Goal: Task Accomplishment & Management: Use online tool/utility

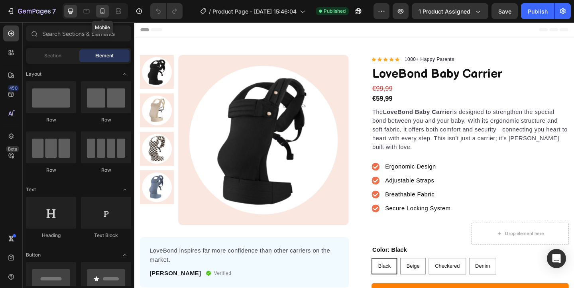
click at [104, 13] on icon at bounding box center [103, 11] width 4 height 6
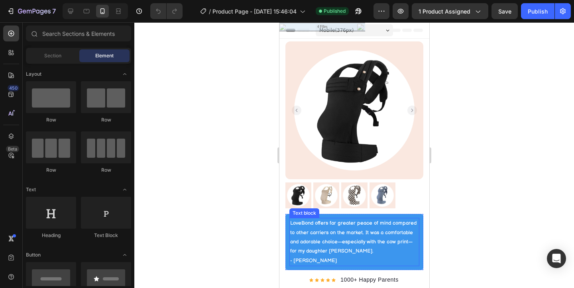
click at [316, 229] on p "LoveBond offers far greater peace of mind compared to other carriers on the mar…" at bounding box center [354, 237] width 128 height 37
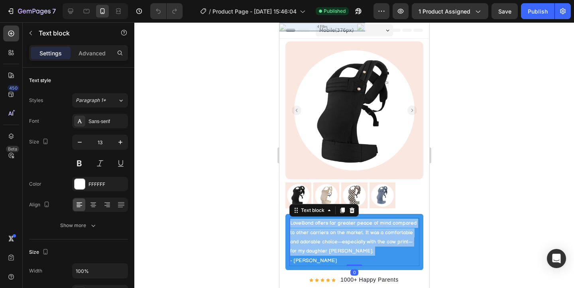
click at [316, 229] on p "LoveBond offers far greater peace of mind compared to other carriers on the mar…" at bounding box center [354, 237] width 128 height 37
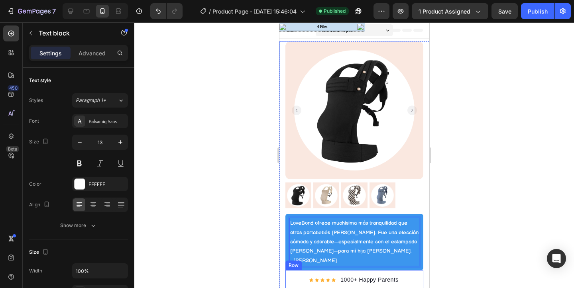
click at [261, 272] on div at bounding box center [354, 155] width 440 height 266
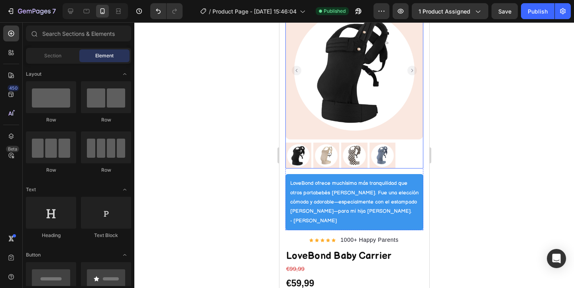
scroll to position [62, 0]
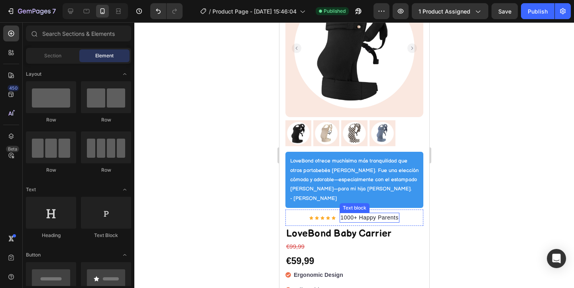
click at [361, 215] on p "1000+ Happy Parents" at bounding box center [369, 218] width 58 height 8
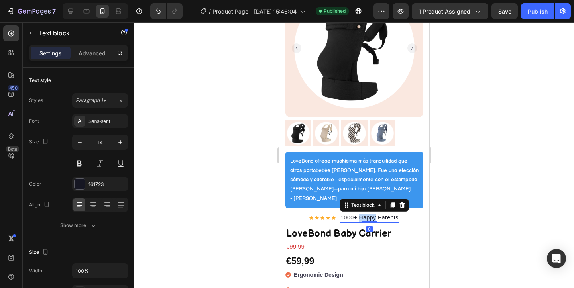
click at [361, 215] on p "1000+ Happy Parents" at bounding box center [369, 218] width 58 height 8
copy p "1000+ Happy Parents"
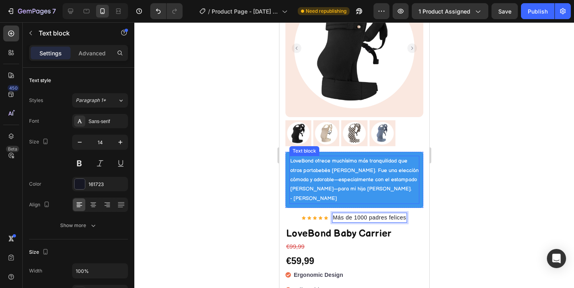
click at [250, 185] on div at bounding box center [354, 155] width 440 height 266
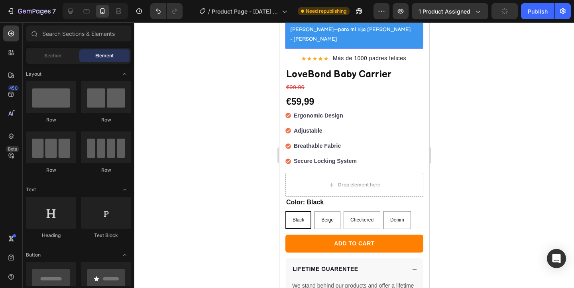
scroll to position [219, 0]
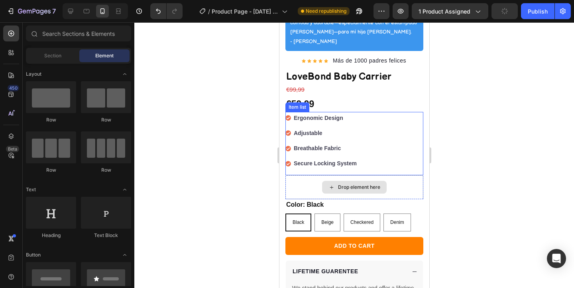
click at [327, 119] on strong "Ergonomic Design" at bounding box center [318, 118] width 49 height 6
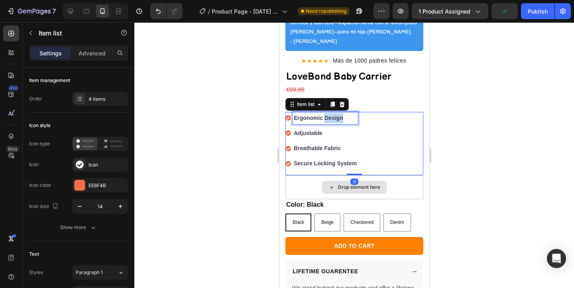
click at [327, 119] on strong "Ergonomic Design" at bounding box center [318, 118] width 49 height 6
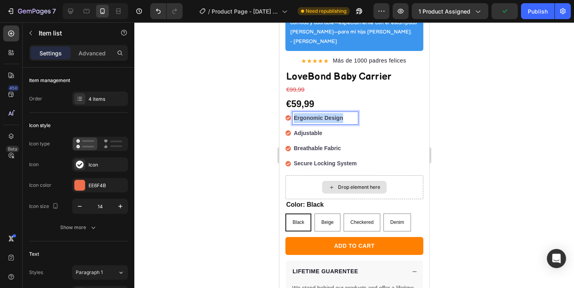
copy strong "Ergonomic Design"
click at [319, 132] on strong "Adjustable" at bounding box center [308, 133] width 29 height 6
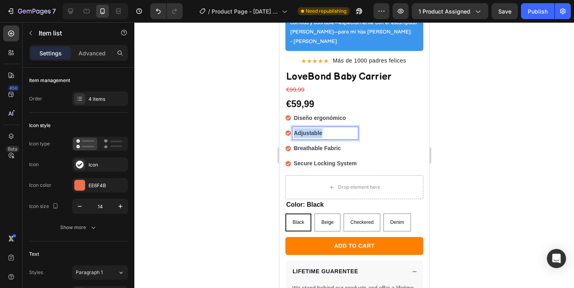
click at [319, 132] on strong "Adjustable" at bounding box center [308, 133] width 29 height 6
copy strong "Adjustable"
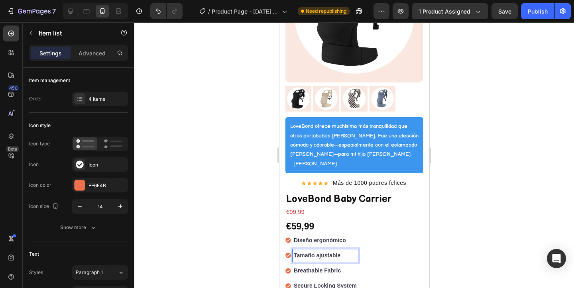
scroll to position [194, 0]
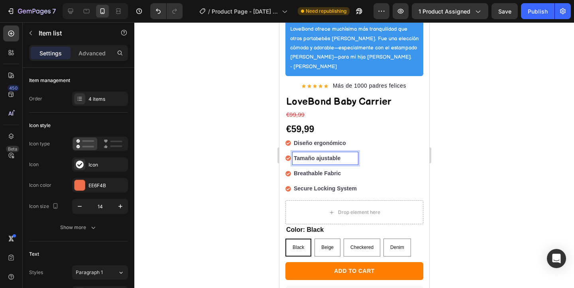
click at [330, 175] on strong "Breathable Fabric" at bounding box center [317, 173] width 47 height 6
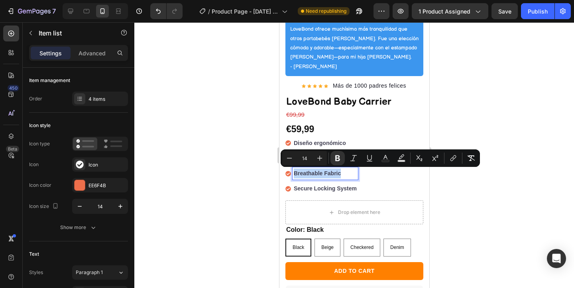
copy strong "Breathable Fabric"
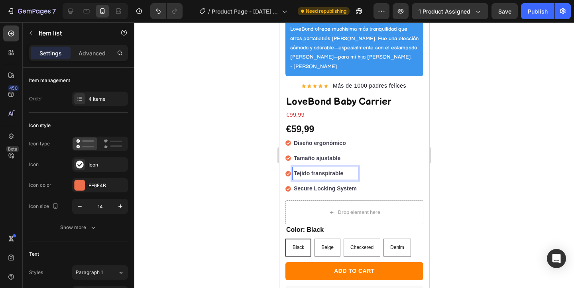
click at [311, 191] on strong "Secure Locking System" at bounding box center [325, 188] width 63 height 6
copy strong "Secure Locking System"
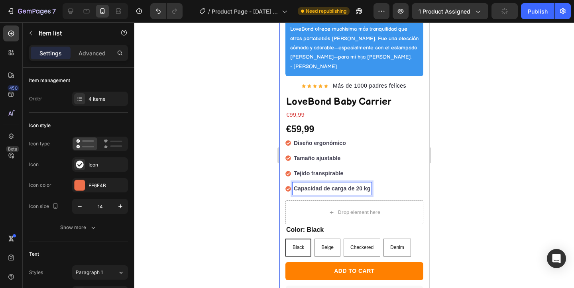
click at [260, 170] on div at bounding box center [354, 155] width 440 height 266
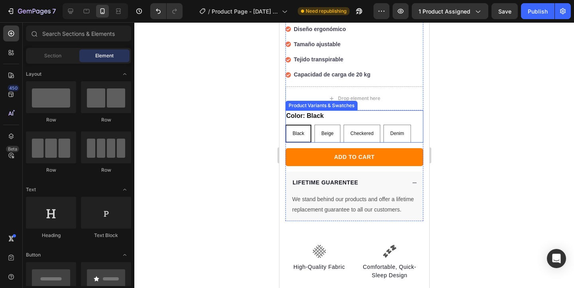
scroll to position [308, 0]
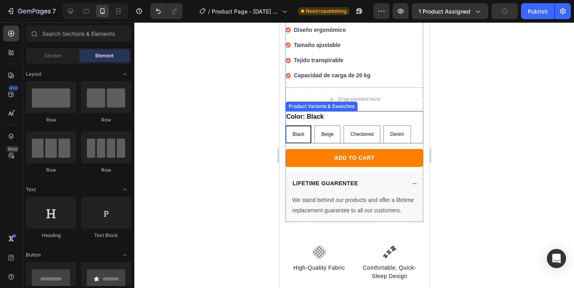
click at [347, 125] on div "Color: Black Black Black Black Beige Beige Beige Checkered Checkered Checkered …" at bounding box center [354, 127] width 138 height 32
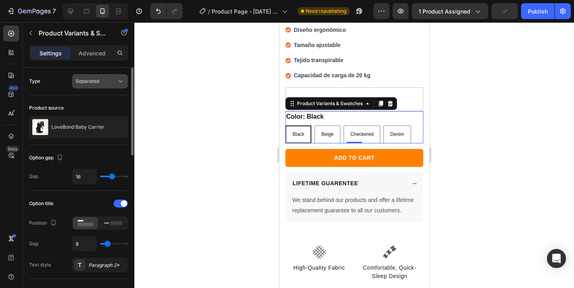
click at [109, 87] on button "Separated" at bounding box center [100, 81] width 56 height 14
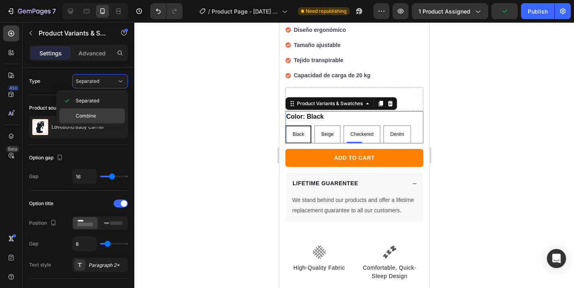
click at [103, 112] on p "Combine" at bounding box center [98, 115] width 45 height 7
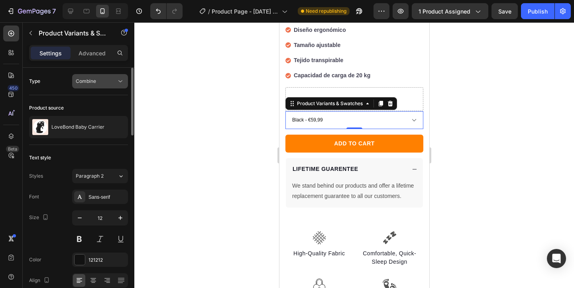
click at [99, 83] on div "Combine" at bounding box center [96, 81] width 41 height 7
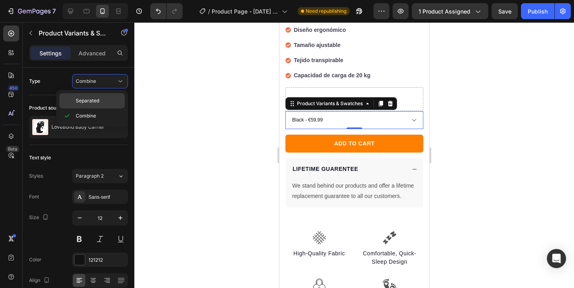
click at [99, 96] on div "Separated" at bounding box center [91, 100] width 65 height 15
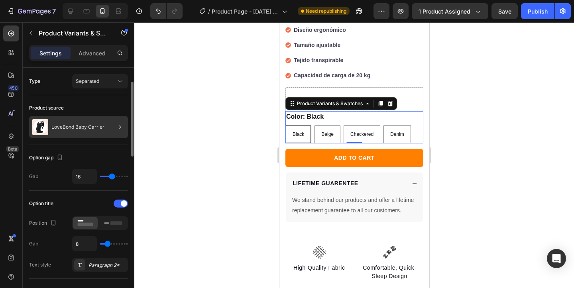
scroll to position [24, 0]
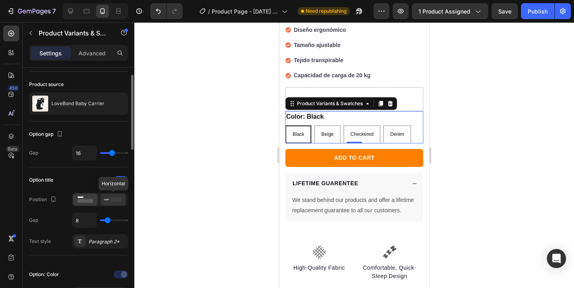
click at [109, 201] on icon at bounding box center [113, 199] width 18 height 9
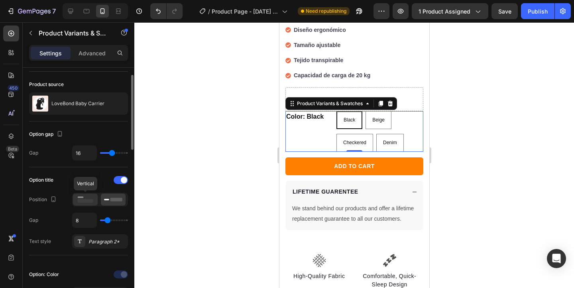
click at [94, 203] on icon at bounding box center [85, 199] width 18 height 9
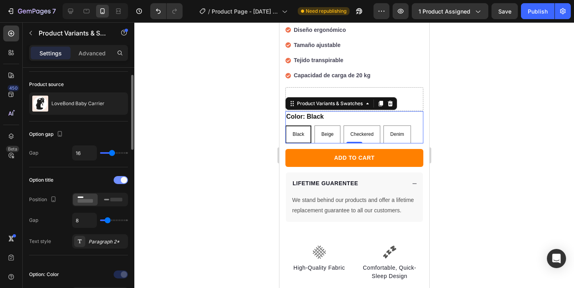
click at [116, 183] on div at bounding box center [121, 180] width 14 height 8
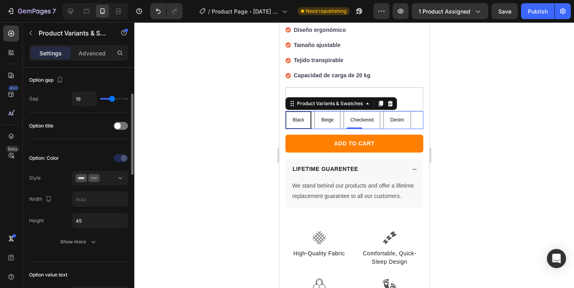
scroll to position [79, 0]
click at [124, 122] on div at bounding box center [121, 125] width 14 height 8
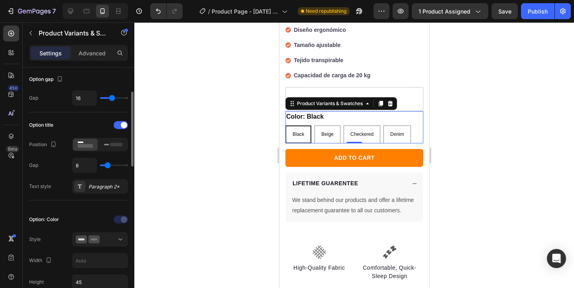
drag, startPoint x: 111, startPoint y: 164, endPoint x: 103, endPoint y: 164, distance: 7.6
click at [103, 164] on div "8" at bounding box center [100, 165] width 56 height 15
type input "9"
type input "7"
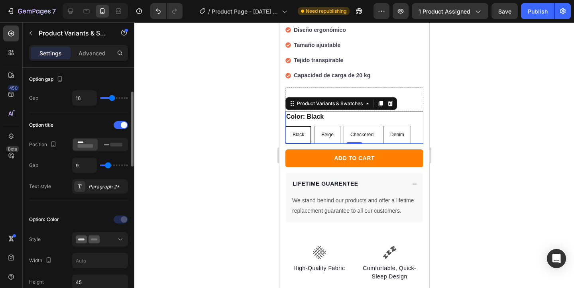
type input "7"
type input "1"
type input "0"
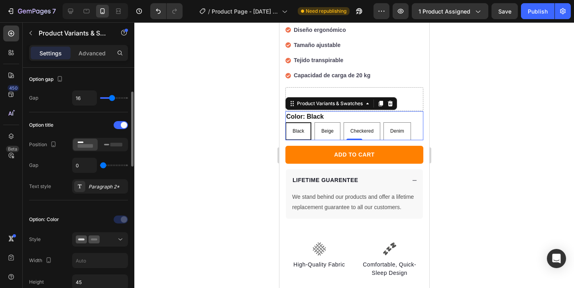
drag, startPoint x: 108, startPoint y: 165, endPoint x: 97, endPoint y: 165, distance: 11.2
type input "0"
click at [100, 165] on input "range" at bounding box center [114, 166] width 28 height 2
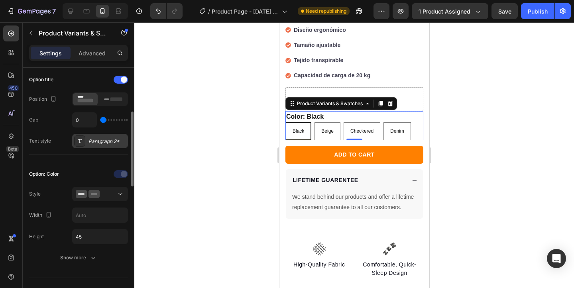
scroll to position [128, 0]
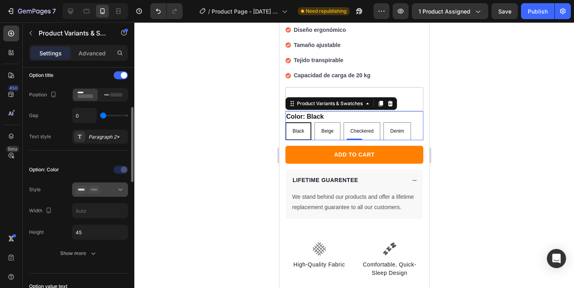
click at [103, 194] on button at bounding box center [100, 190] width 56 height 14
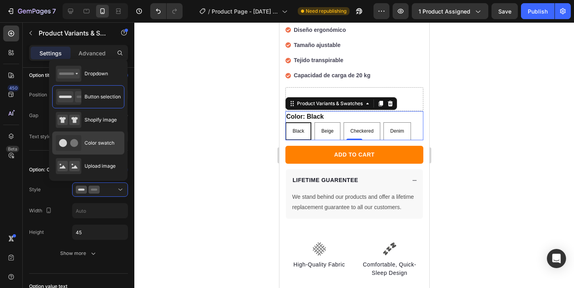
click at [105, 155] on div "Color swatch" at bounding box center [88, 166] width 72 height 23
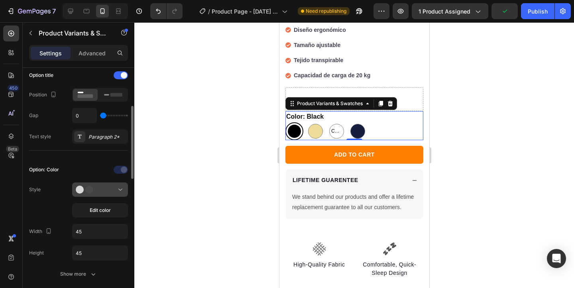
click at [100, 188] on div at bounding box center [100, 190] width 49 height 8
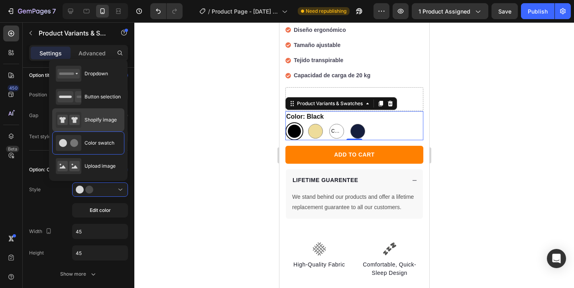
click at [105, 127] on div "Shopify image" at bounding box center [86, 120] width 61 height 16
type input "64"
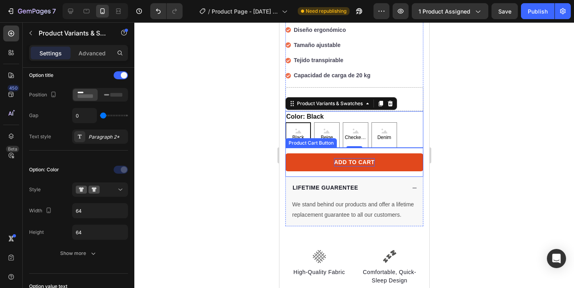
click at [343, 167] on div "ADD TO CART" at bounding box center [354, 162] width 41 height 8
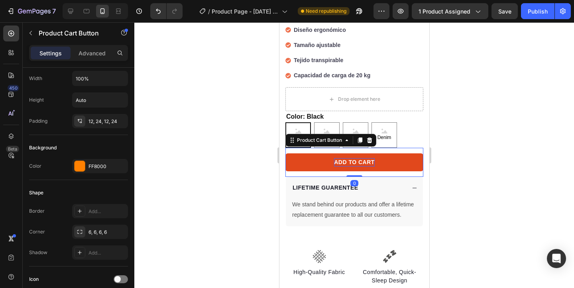
scroll to position [0, 0]
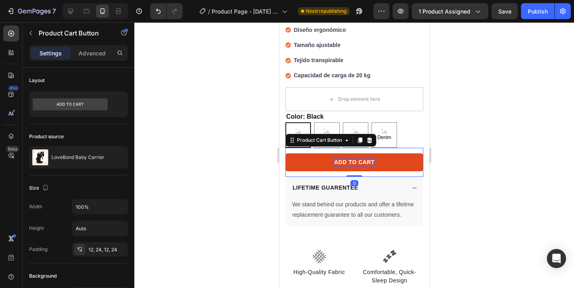
click at [343, 167] on div "ADD TO CART" at bounding box center [354, 162] width 41 height 8
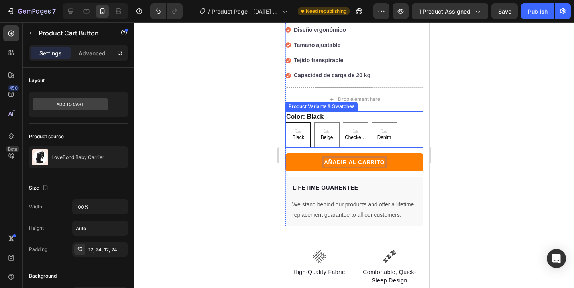
click at [367, 118] on div "Checkered" at bounding box center [356, 113] width 30 height 10
click at [343, 122] on input "Checkered Checkered Checkered" at bounding box center [342, 122] width 0 height 0
radio input "true"
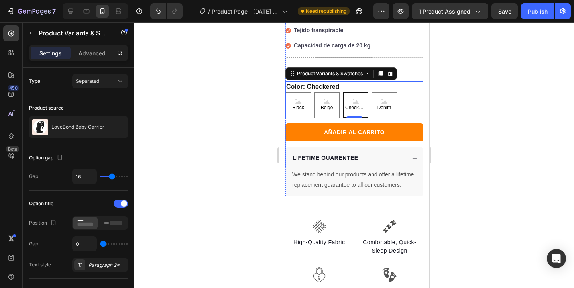
scroll to position [338, 0]
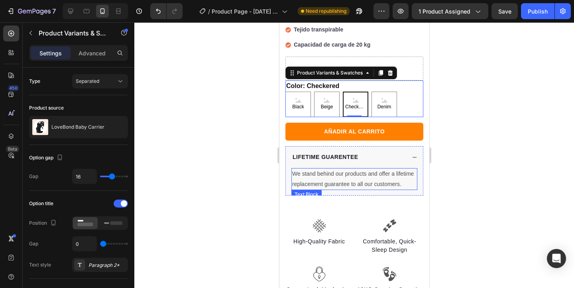
click at [367, 189] on p "We stand behind our products and offer a lifetime replacement guarantee to all …" at bounding box center [354, 179] width 124 height 20
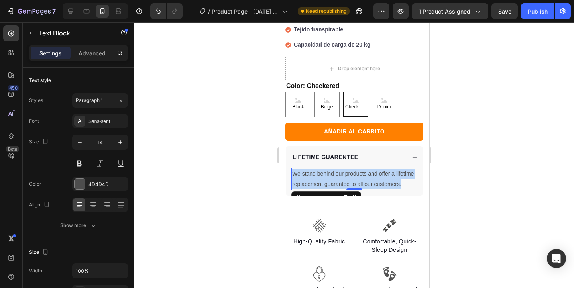
click at [367, 189] on p "We stand behind our products and offer a lifetime replacement guarantee to all …" at bounding box center [354, 179] width 124 height 20
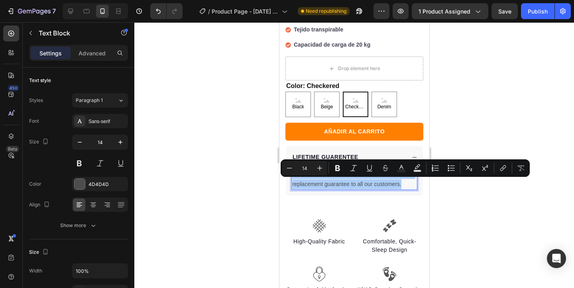
click at [233, 218] on div at bounding box center [354, 155] width 440 height 266
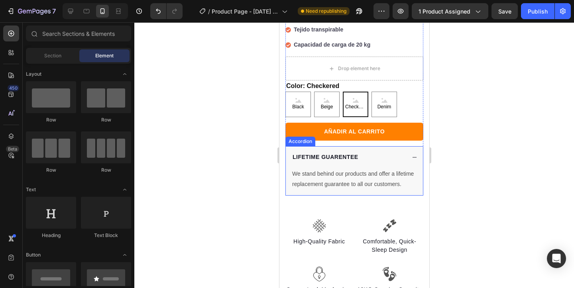
click at [373, 182] on p "We stand behind our products and offer a lifetime replacement guarantee to all …" at bounding box center [354, 179] width 124 height 20
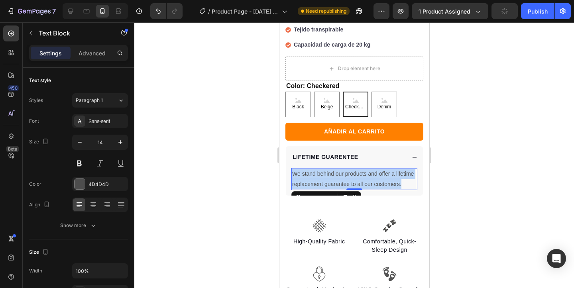
click at [373, 182] on p "We stand behind our products and offer a lifetime replacement guarantee to all …" at bounding box center [354, 179] width 124 height 20
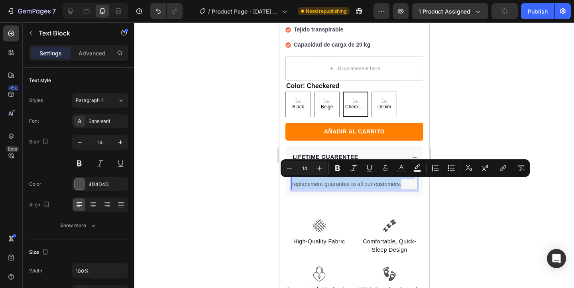
copy p "We stand behind our products and offer a lifetime replacement guarantee to all …"
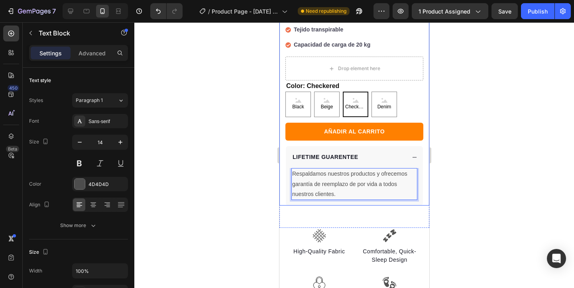
click at [252, 181] on div at bounding box center [354, 155] width 440 height 266
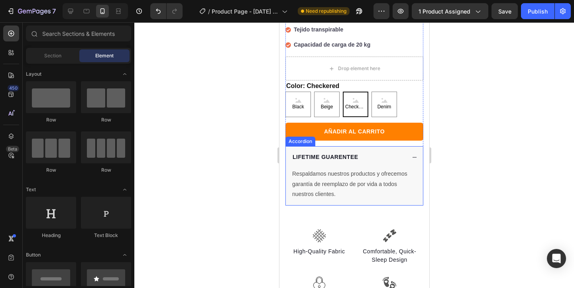
click at [342, 162] on p "LIFETIME GUARENTEE" at bounding box center [325, 157] width 66 height 8
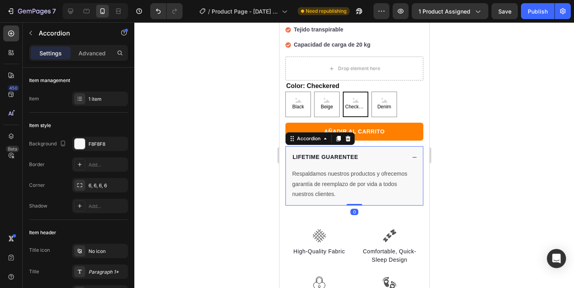
click at [342, 162] on p "LIFETIME GUARENTEE" at bounding box center [325, 157] width 66 height 8
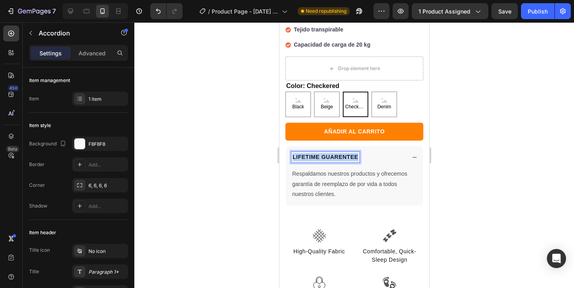
copy p "LIFETIME GUARENTEE"
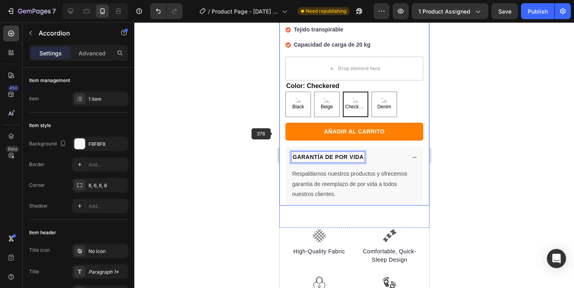
click at [251, 168] on div at bounding box center [354, 155] width 440 height 266
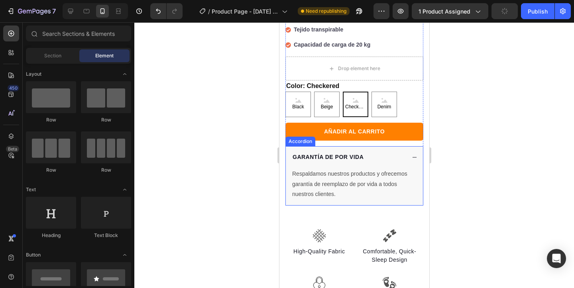
click at [410, 168] on div "GARANTÍA DE POR VIDA" at bounding box center [354, 157] width 137 height 22
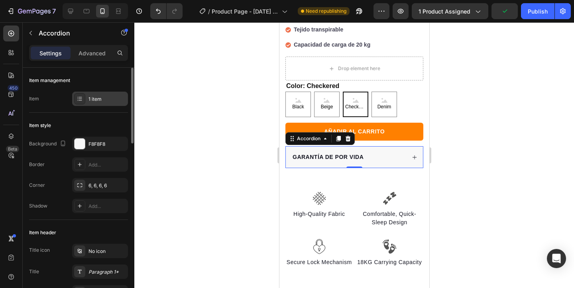
click at [95, 104] on div "1 item" at bounding box center [100, 99] width 56 height 14
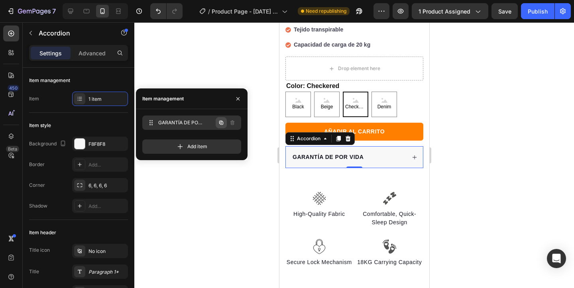
click at [218, 123] on icon "button" at bounding box center [221, 123] width 6 height 6
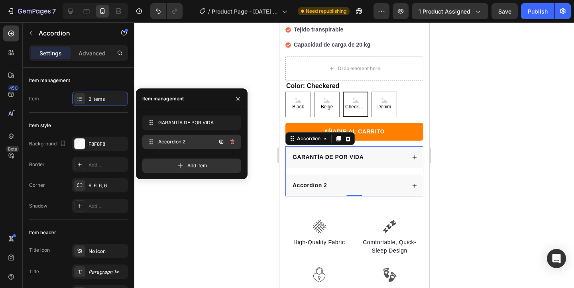
click at [189, 138] on span "Accordion 2" at bounding box center [180, 141] width 45 height 7
click at [193, 142] on span "Accordion 2" at bounding box center [180, 141] width 45 height 7
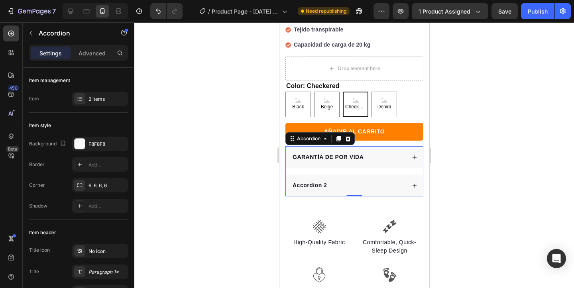
click at [362, 191] on div "Accordion 2" at bounding box center [348, 185] width 114 height 11
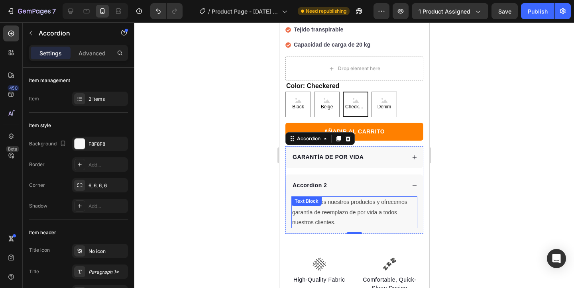
click at [371, 209] on p "Respaldamos nuestros productos y ofrecemos garantía de reemplazo de por vida a …" at bounding box center [354, 212] width 124 height 30
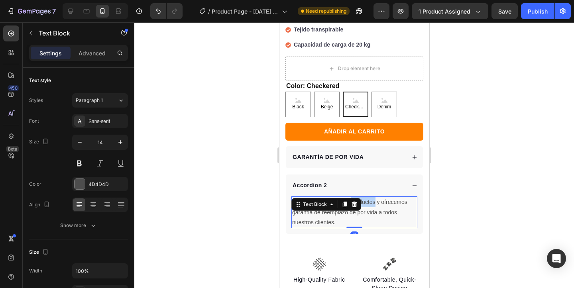
click at [371, 209] on p "Respaldamos nuestros productos y ofrecemos garantía de reemplazo de por vida a …" at bounding box center [354, 212] width 124 height 30
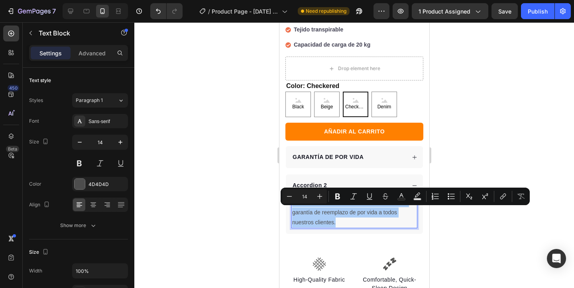
click at [261, 205] on div at bounding box center [354, 155] width 440 height 266
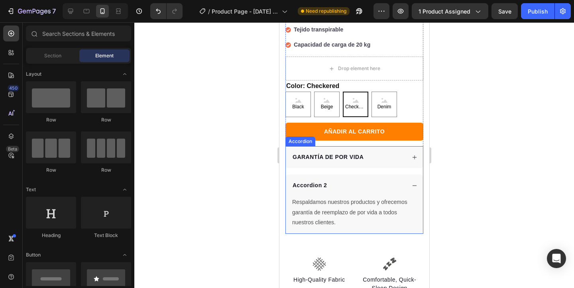
click at [325, 191] on div "Accordion 2" at bounding box center [309, 185] width 37 height 11
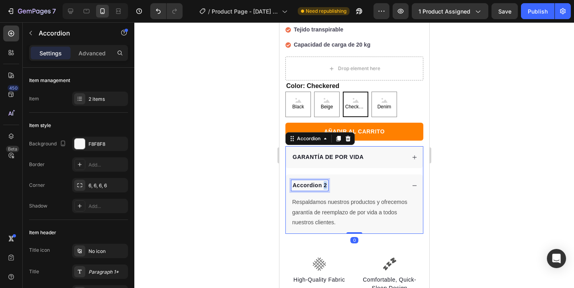
click at [325, 191] on div "Accordion 2" at bounding box center [309, 185] width 37 height 11
click at [325, 190] on p "Accordion 2" at bounding box center [309, 185] width 34 height 8
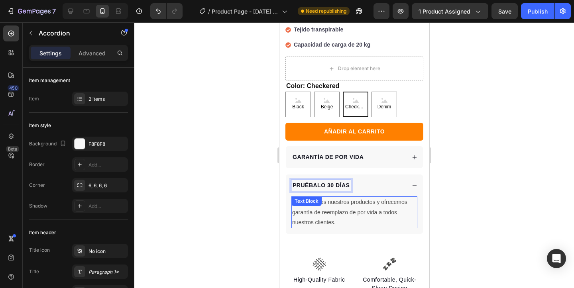
click at [324, 226] on p "Respaldamos nuestros productos y ofrecemos garantía de reemplazo de por vida a …" at bounding box center [354, 212] width 124 height 30
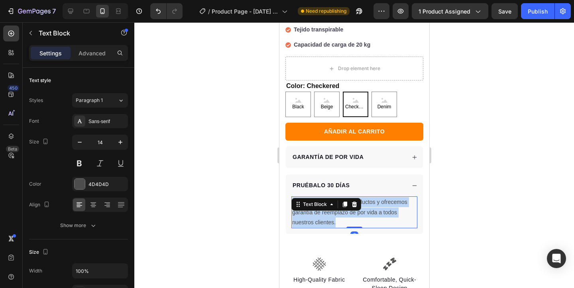
click at [324, 226] on p "Respaldamos nuestros productos y ofrecemos garantía de reemplazo de por vida a …" at bounding box center [354, 212] width 124 height 30
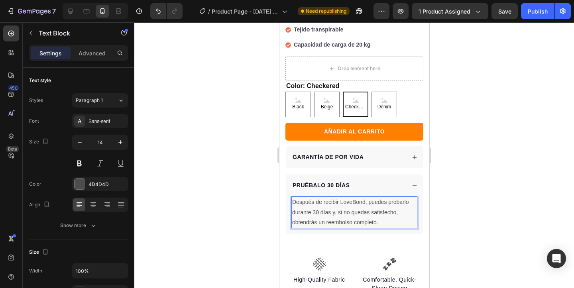
click at [218, 199] on div at bounding box center [354, 155] width 440 height 266
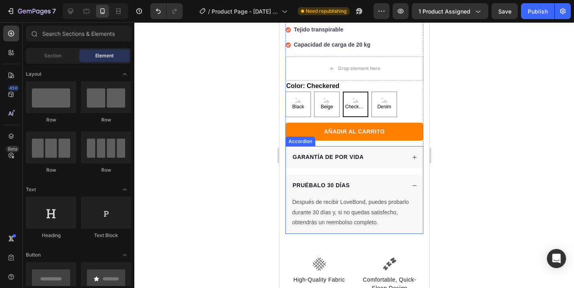
click at [381, 191] on div "PRUÉBALO 30 DÍAS" at bounding box center [348, 185] width 114 height 11
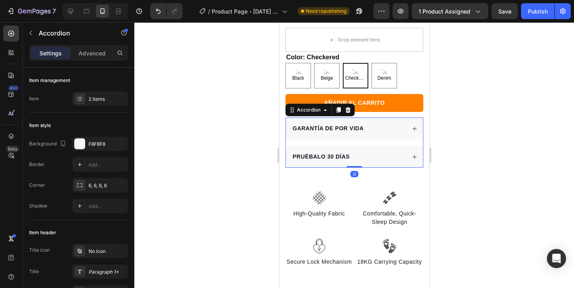
scroll to position [398, 0]
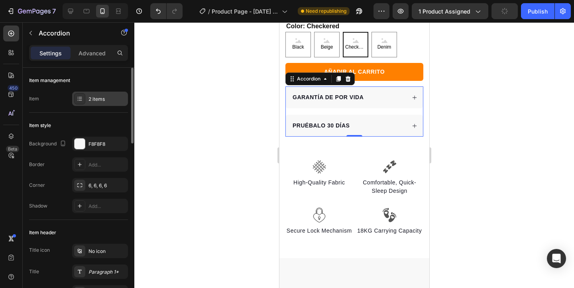
click at [96, 103] on div "2 items" at bounding box center [100, 99] width 56 height 14
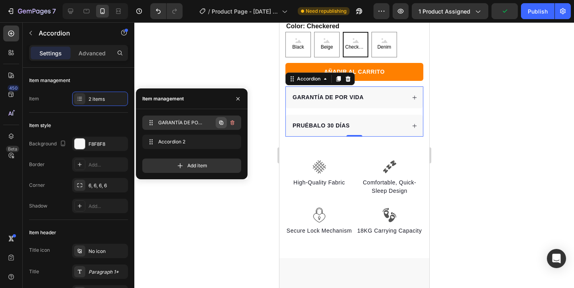
click at [220, 123] on icon "button" at bounding box center [221, 123] width 4 height 4
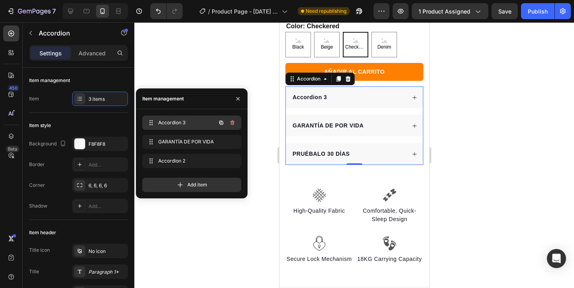
drag, startPoint x: 151, startPoint y: 143, endPoint x: 152, endPoint y: 117, distance: 26.3
click at [320, 103] on div "Accordion 3" at bounding box center [309, 97] width 37 height 11
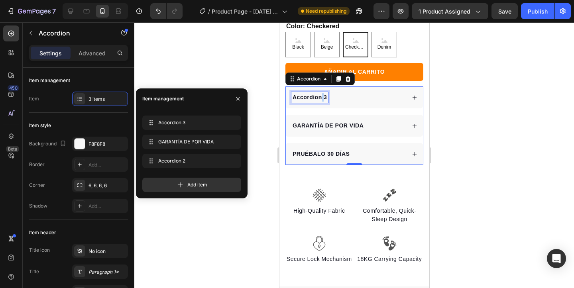
click at [320, 102] on p "Accordion 3" at bounding box center [309, 97] width 34 height 8
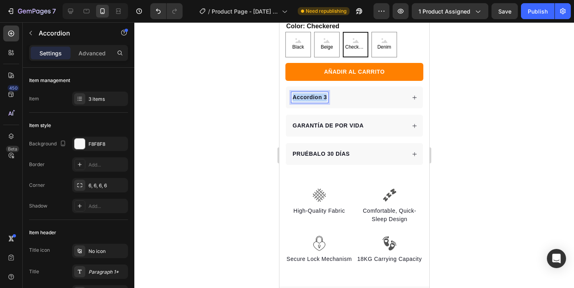
click at [320, 102] on p "Accordion 3" at bounding box center [309, 97] width 34 height 8
click at [377, 103] on div "¿El envío es gratis?" at bounding box center [348, 97] width 114 height 11
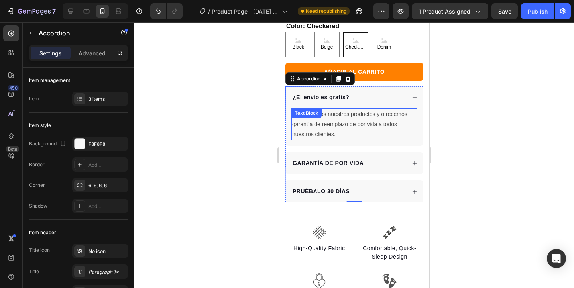
click at [366, 134] on p "Respaldamos nuestros productos y ofrecemos garantía de reemplazo de por vida a …" at bounding box center [354, 124] width 124 height 30
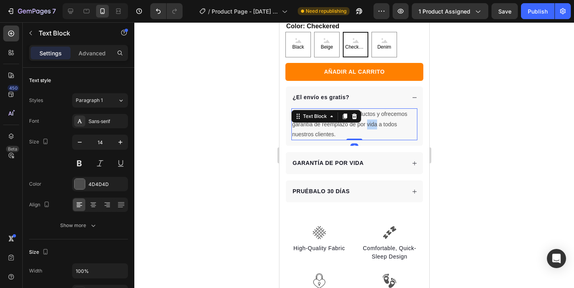
click at [366, 134] on p "Respaldamos nuestros productos y ofrecemos garantía de reemplazo de por vida a …" at bounding box center [354, 124] width 124 height 30
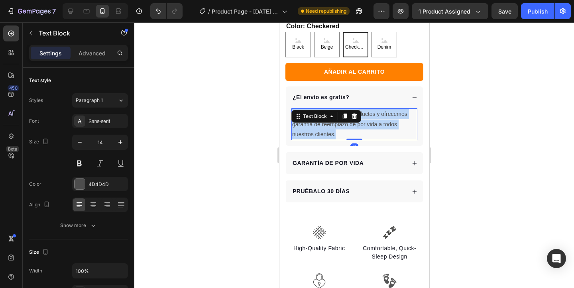
click at [366, 134] on p "Respaldamos nuestros productos y ofrecemos garantía de reemplazo de por vida a …" at bounding box center [354, 124] width 124 height 30
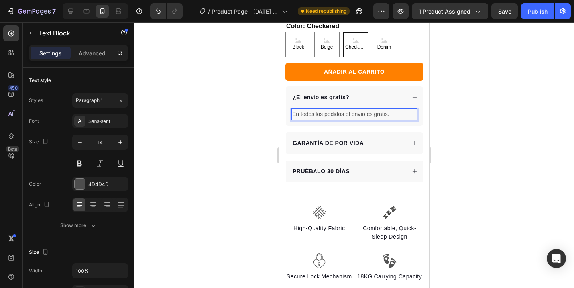
click at [268, 153] on div at bounding box center [354, 155] width 440 height 266
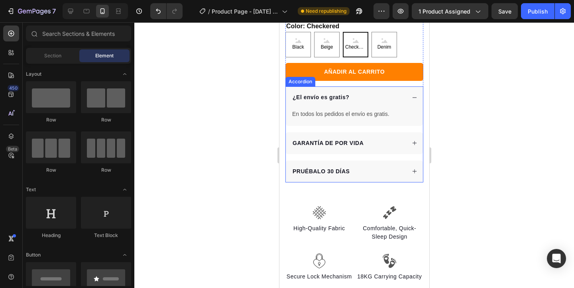
click at [386, 103] on div "¿El envío es gratis?" at bounding box center [348, 97] width 114 height 11
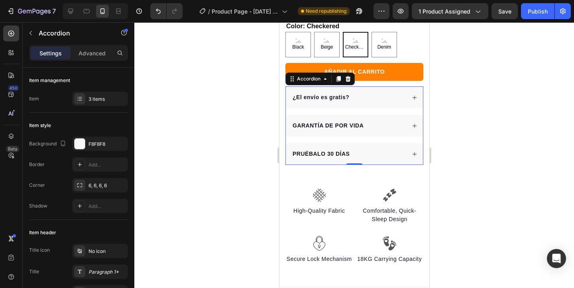
click at [367, 131] on div "GARANTÍA DE POR VIDA" at bounding box center [348, 125] width 114 height 11
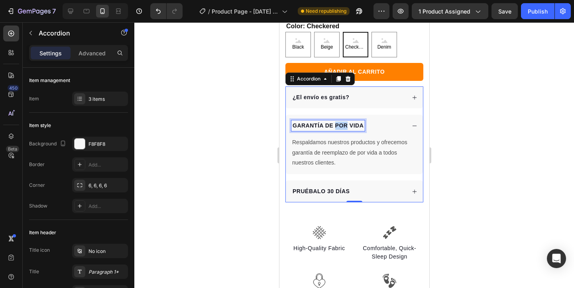
click at [337, 130] on p "GARANTÍA DE POR VIDA" at bounding box center [327, 126] width 71 height 8
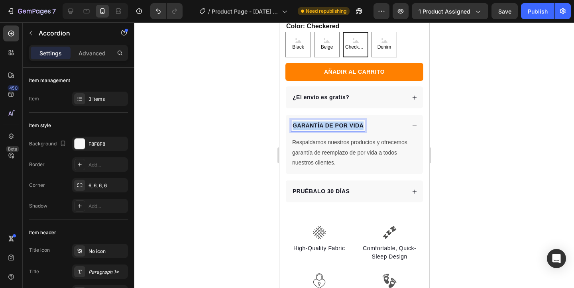
click at [337, 130] on p "GARANTÍA DE POR VIDA" at bounding box center [327, 126] width 71 height 8
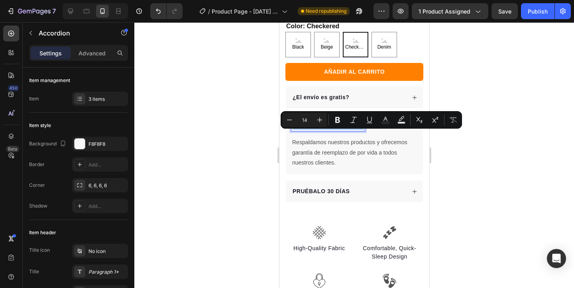
click at [268, 134] on div at bounding box center [354, 155] width 440 height 266
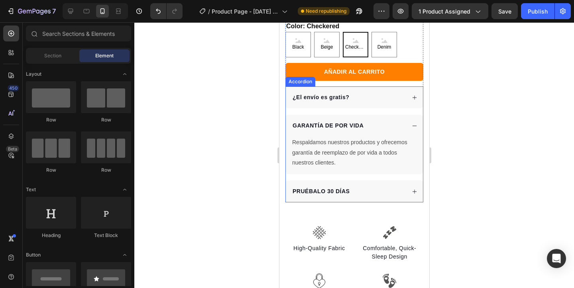
click at [401, 103] on div "¿El envío es gratis?" at bounding box center [348, 97] width 114 height 11
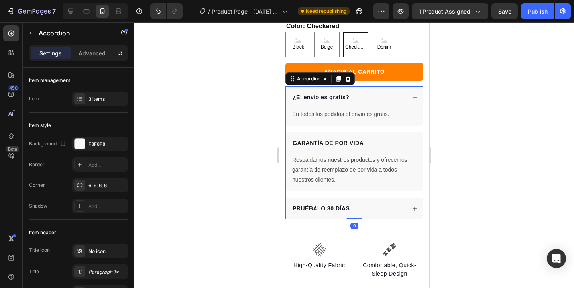
click at [401, 103] on div "¿El envío es gratis?" at bounding box center [348, 97] width 114 height 11
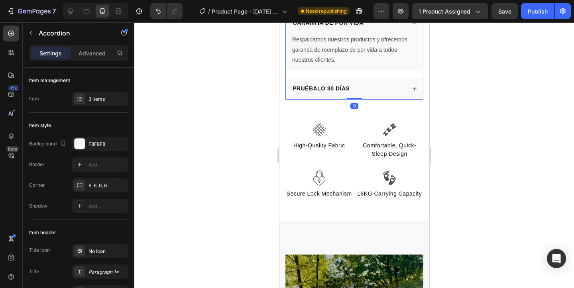
scroll to position [504, 0]
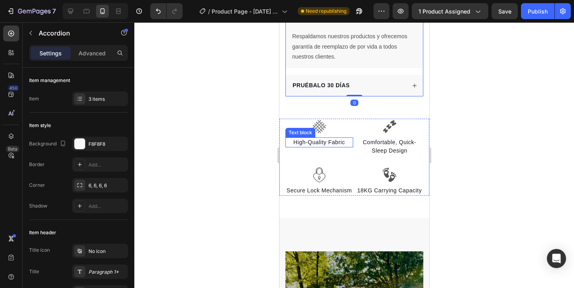
click at [328, 147] on p "High-Quality Fabric" at bounding box center [319, 142] width 66 height 8
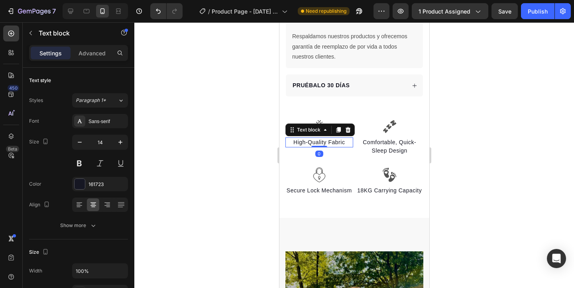
click at [328, 147] on p "High-Quality Fabric" at bounding box center [319, 142] width 66 height 8
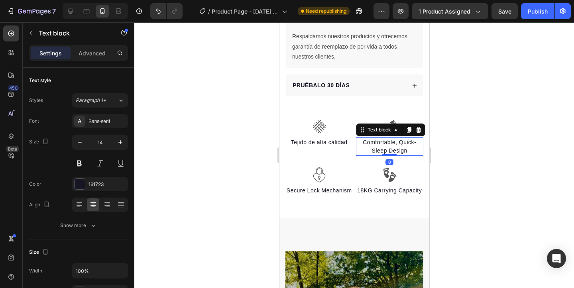
click at [366, 153] on p "Comfortable, Quick-Sleep Design" at bounding box center [390, 146] width 66 height 17
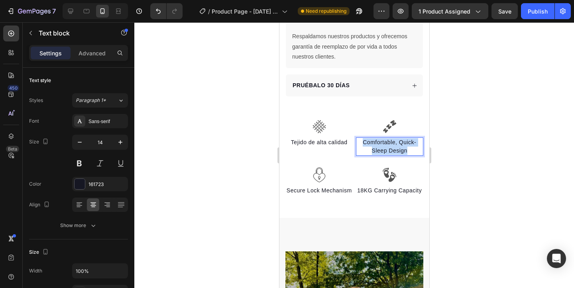
click at [366, 153] on p "Comfortable, Quick-Sleep Design" at bounding box center [390, 146] width 66 height 17
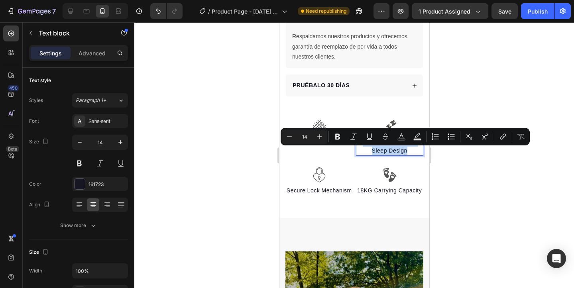
copy p "Comfortable, Quick-Sleep Design"
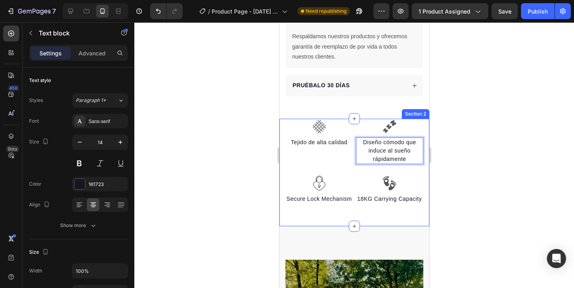
click at [243, 210] on div at bounding box center [354, 155] width 440 height 266
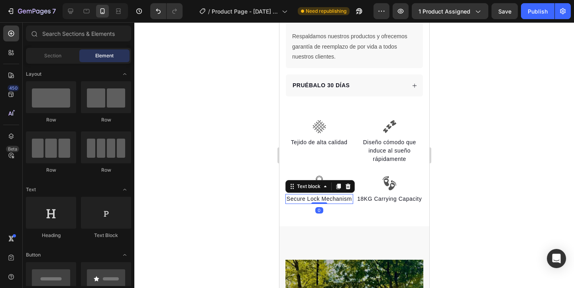
click at [305, 204] on div "Secure Lock Mechanism" at bounding box center [319, 199] width 68 height 10
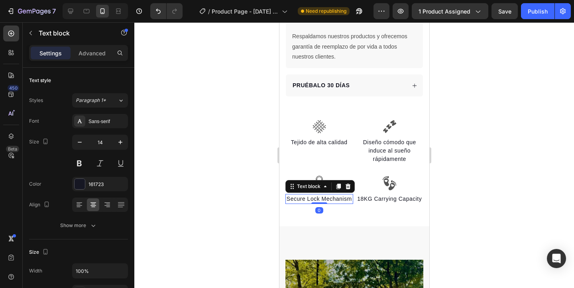
click at [305, 204] on div "Secure Lock Mechanism" at bounding box center [319, 199] width 68 height 10
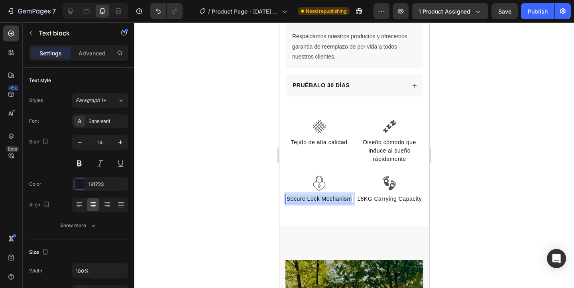
click at [305, 204] on div "Secure Lock Mechanism" at bounding box center [319, 199] width 68 height 10
copy p "Secure Lock Mechanism"
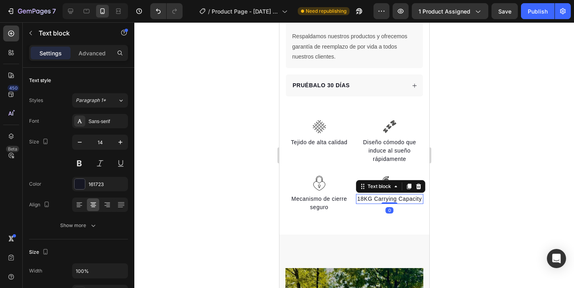
click at [374, 203] on p "18KG Carrying Capacity" at bounding box center [390, 199] width 66 height 8
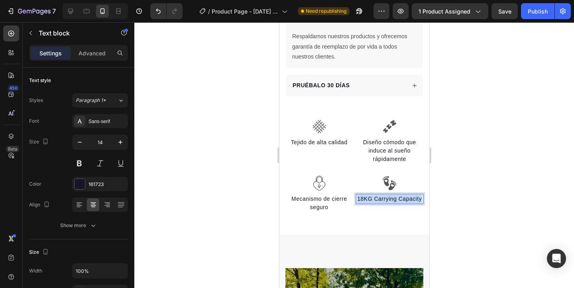
click at [374, 203] on p "18KG Carrying Capacity" at bounding box center [390, 199] width 66 height 8
copy p "18KG Carrying Capacity"
click at [232, 166] on div at bounding box center [354, 155] width 440 height 266
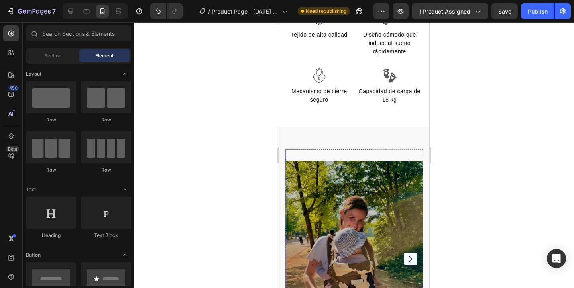
scroll to position [727, 0]
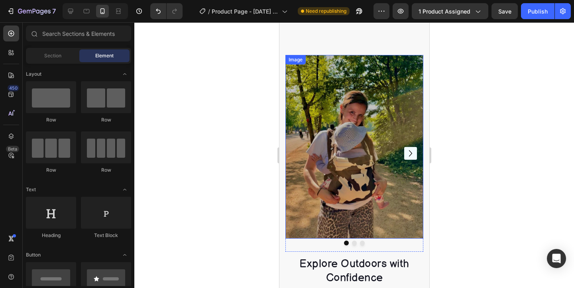
click at [319, 211] on img at bounding box center [354, 147] width 138 height 184
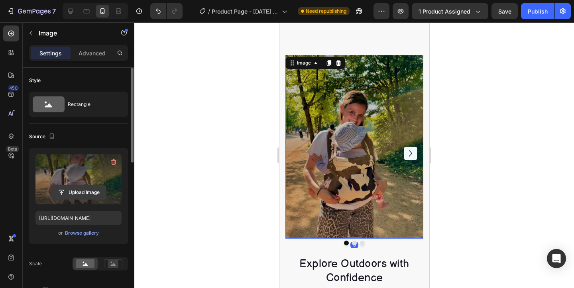
click at [75, 195] on input "file" at bounding box center [78, 193] width 55 height 14
click at [79, 193] on input "file" at bounding box center [78, 193] width 55 height 14
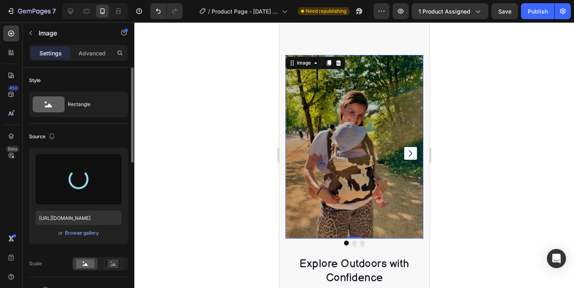
type input "[URL][DOMAIN_NAME]"
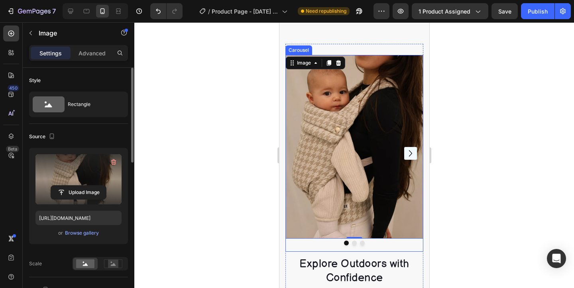
click at [410, 148] on icon "Carousel Next Arrow" at bounding box center [410, 153] width 13 height 17
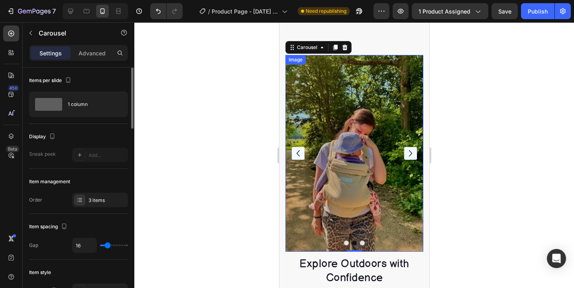
click at [381, 151] on img at bounding box center [354, 153] width 138 height 197
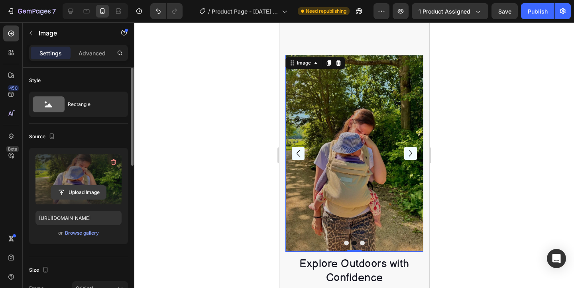
click at [77, 195] on input "file" at bounding box center [78, 193] width 55 height 14
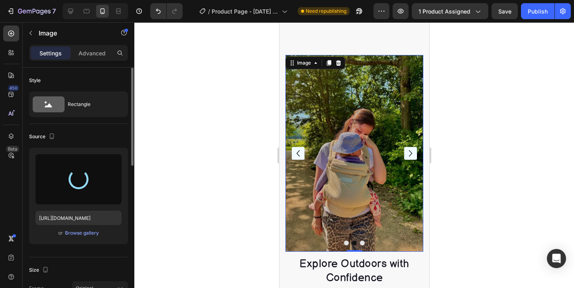
type input "[URL][DOMAIN_NAME]"
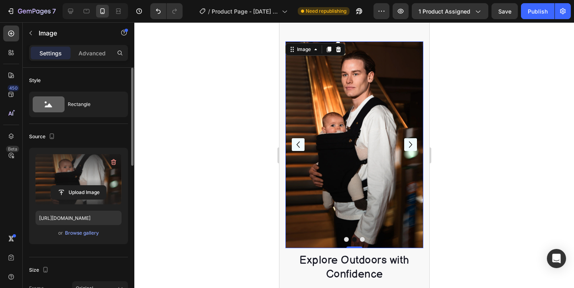
scroll to position [741, 0]
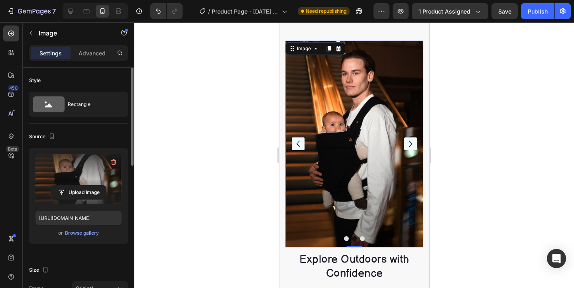
click at [298, 142] on icon "Carousel Back Arrow" at bounding box center [297, 144] width 3 height 6
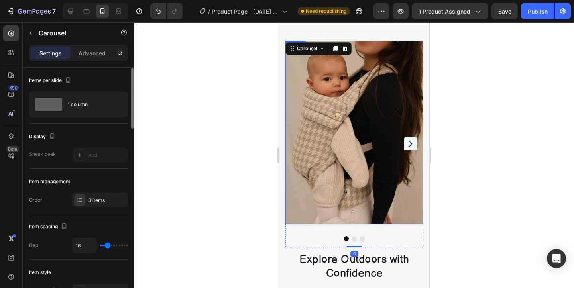
click at [348, 166] on img at bounding box center [354, 133] width 138 height 184
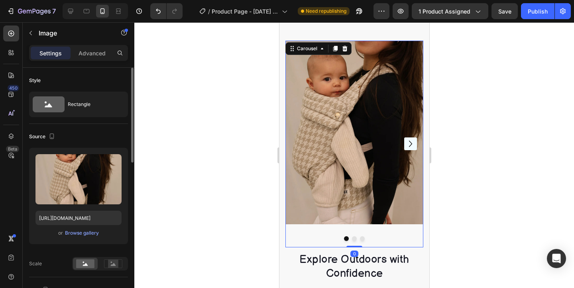
click at [411, 142] on icon "Carousel Next Arrow" at bounding box center [410, 144] width 13 height 17
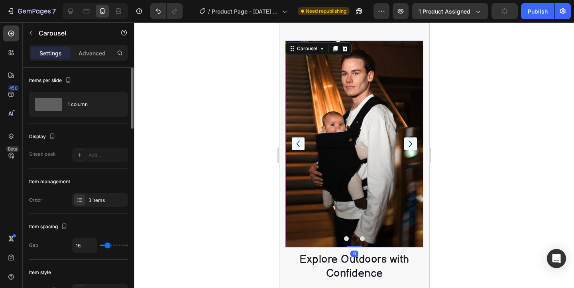
click at [408, 145] on icon "Carousel Next Arrow" at bounding box center [410, 144] width 13 height 17
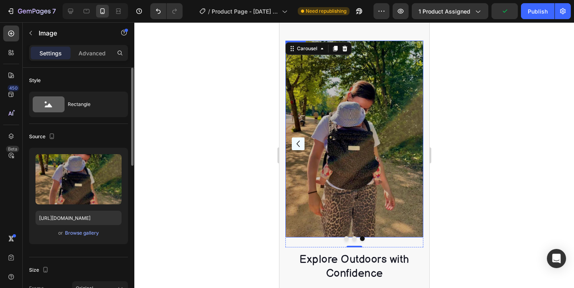
click at [394, 145] on img at bounding box center [354, 139] width 138 height 197
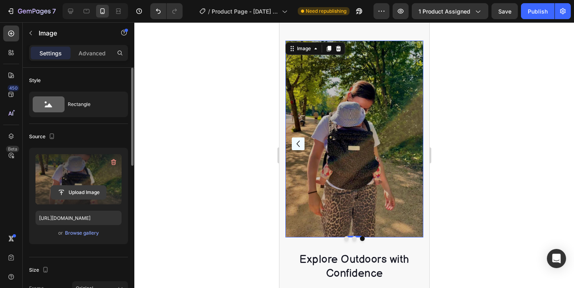
click at [86, 197] on input "file" at bounding box center [78, 193] width 55 height 14
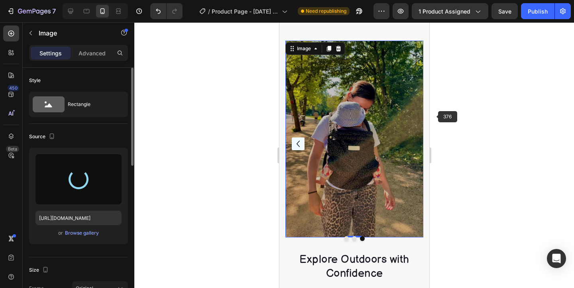
type input "[URL][DOMAIN_NAME]"
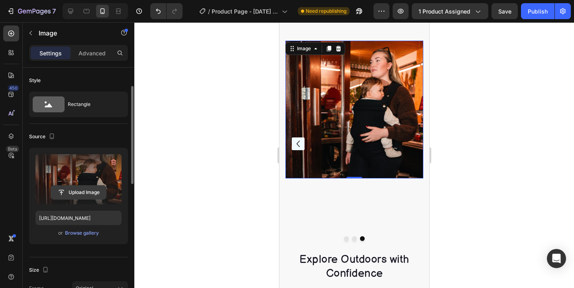
scroll to position [78, 0]
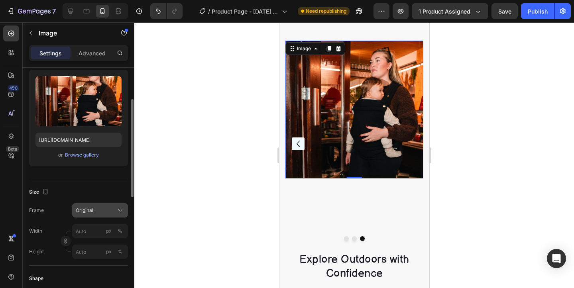
click at [84, 215] on button "Original" at bounding box center [100, 210] width 56 height 14
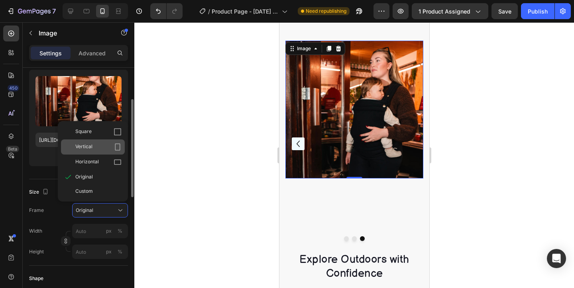
click at [101, 149] on div "Vertical" at bounding box center [98, 147] width 46 height 8
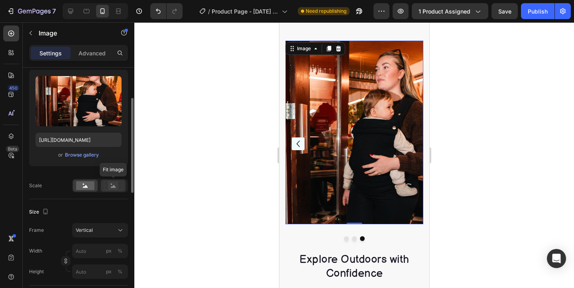
click at [113, 184] on rect at bounding box center [113, 186] width 10 height 8
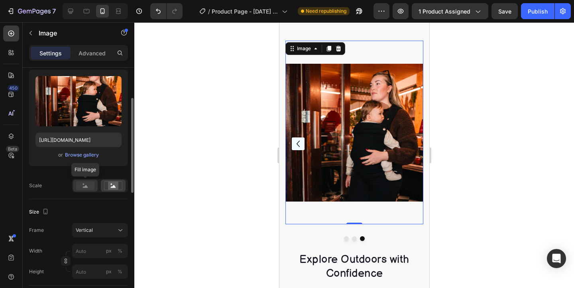
click at [77, 189] on rect at bounding box center [85, 185] width 18 height 9
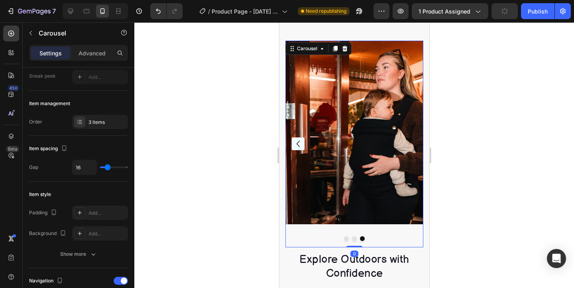
click at [295, 141] on icon "Carousel Back Arrow" at bounding box center [298, 144] width 13 height 17
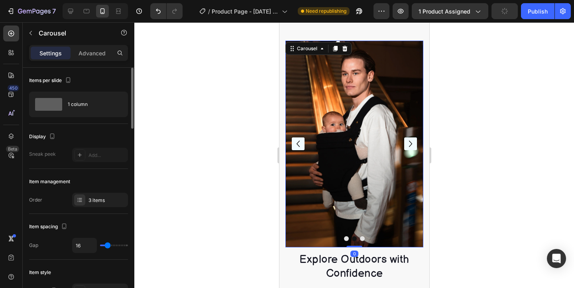
click at [295, 141] on icon "Carousel Back Arrow" at bounding box center [298, 144] width 13 height 17
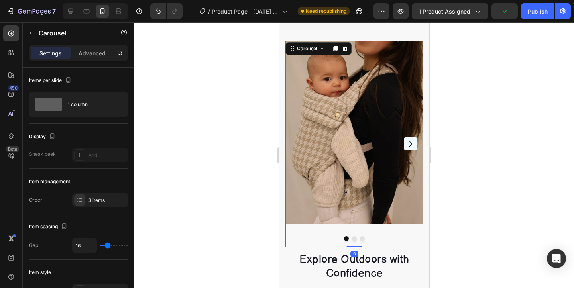
click at [295, 141] on img at bounding box center [354, 133] width 138 height 184
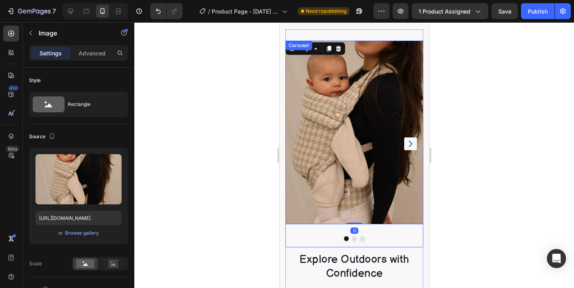
click at [411, 146] on icon "Carousel Next Arrow" at bounding box center [410, 144] width 13 height 17
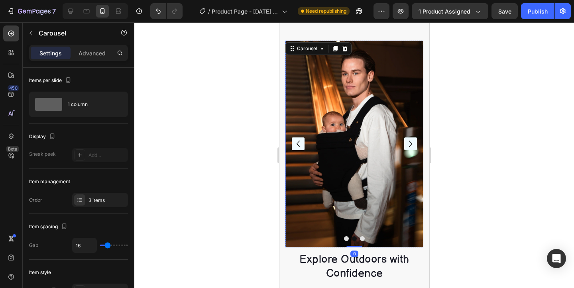
click at [342, 146] on img at bounding box center [354, 144] width 138 height 207
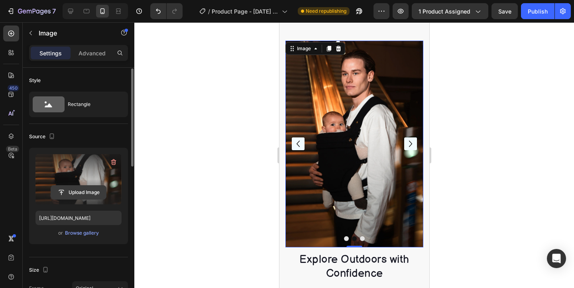
scroll to position [110, 0]
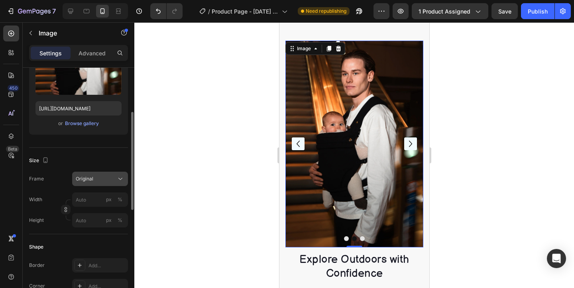
click at [92, 182] on span "Original" at bounding box center [85, 178] width 18 height 7
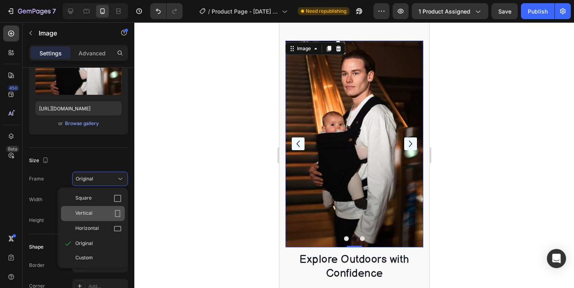
click at [93, 207] on div "Vertical" at bounding box center [93, 213] width 64 height 15
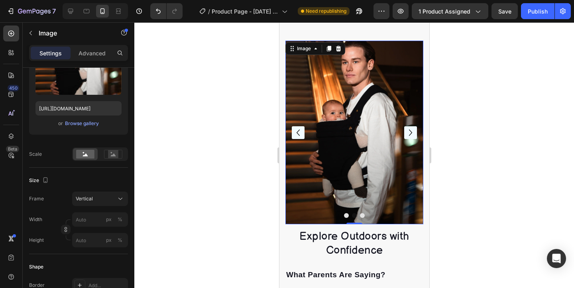
click at [298, 137] on icon "Carousel Back Arrow" at bounding box center [298, 132] width 13 height 17
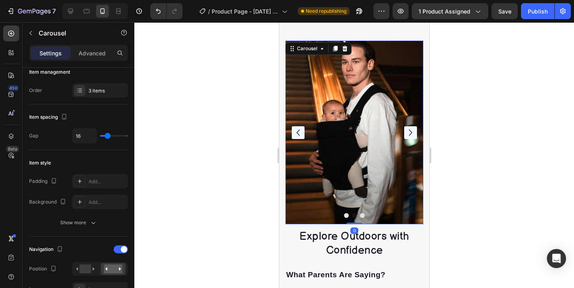
scroll to position [0, 0]
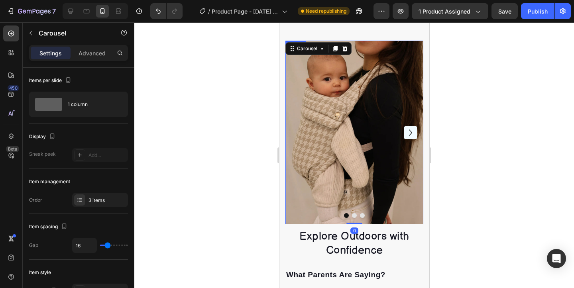
click at [412, 134] on icon "Carousel Next Arrow" at bounding box center [410, 132] width 13 height 17
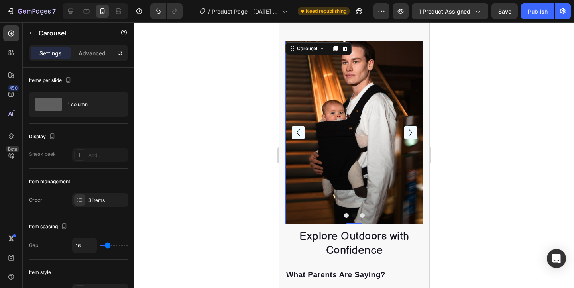
click at [412, 134] on icon "Carousel Next Arrow" at bounding box center [410, 132] width 13 height 17
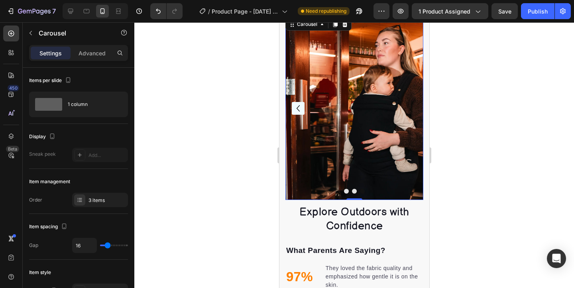
scroll to position [796, 0]
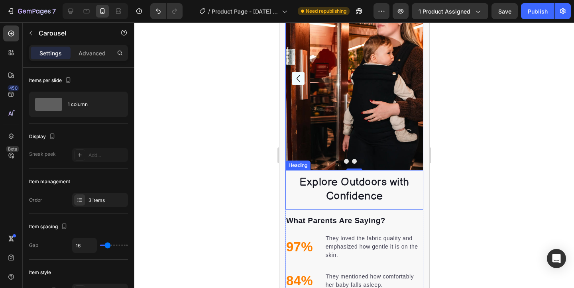
click at [370, 188] on h2 "Explore Outdoors with Confidence" at bounding box center [354, 190] width 138 height 30
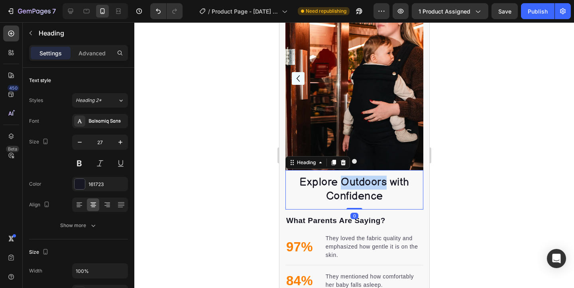
click at [370, 188] on h2 "Explore Outdoors with Confidence" at bounding box center [354, 190] width 138 height 30
click at [370, 188] on p "Explore Outdoors with Confidence" at bounding box center [354, 190] width 136 height 28
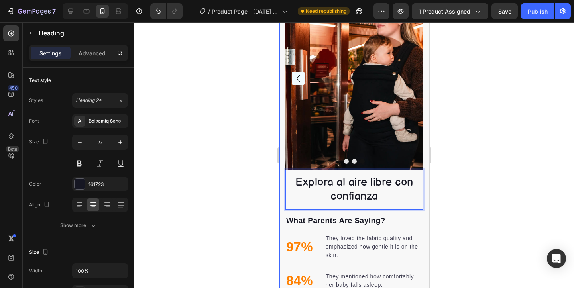
click at [263, 174] on div at bounding box center [354, 155] width 440 height 266
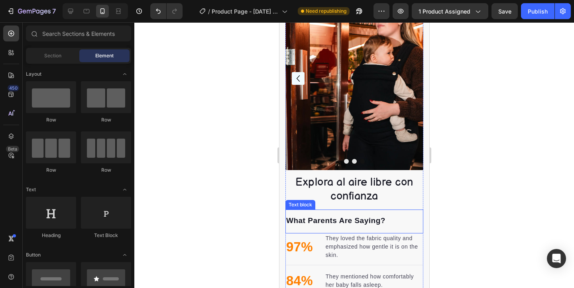
click at [350, 220] on p "What Parents Are Saying?" at bounding box center [354, 221] width 136 height 12
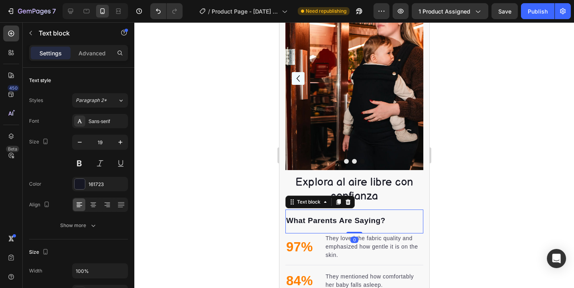
click at [350, 220] on p "What Parents Are Saying?" at bounding box center [354, 221] width 136 height 12
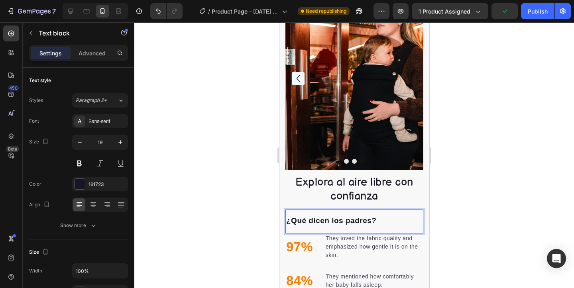
click at [241, 160] on div at bounding box center [354, 155] width 440 height 266
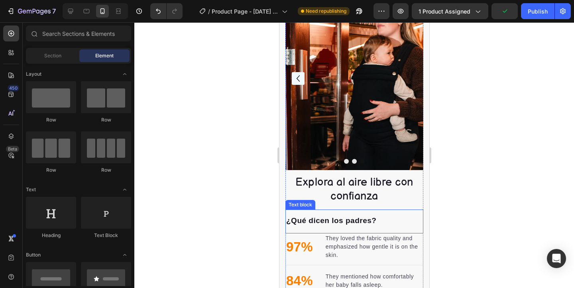
click at [357, 243] on p "They loved the fabric quality and emphasized how gentle it is on the skin." at bounding box center [373, 247] width 97 height 25
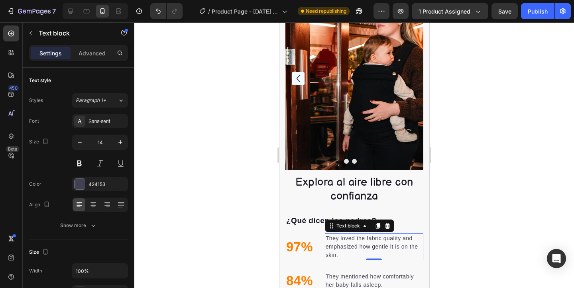
click at [357, 243] on p "They loved the fabric quality and emphasized how gentle it is on the skin." at bounding box center [373, 247] width 97 height 25
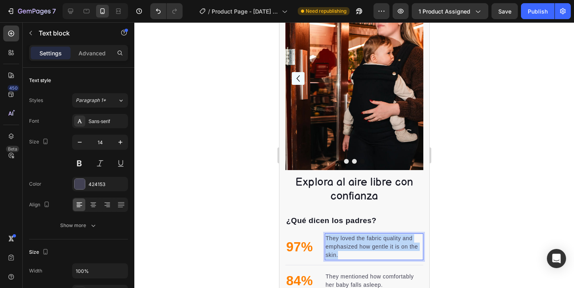
click at [357, 243] on p "They loved the fabric quality and emphasized how gentle it is on the skin." at bounding box center [373, 247] width 97 height 25
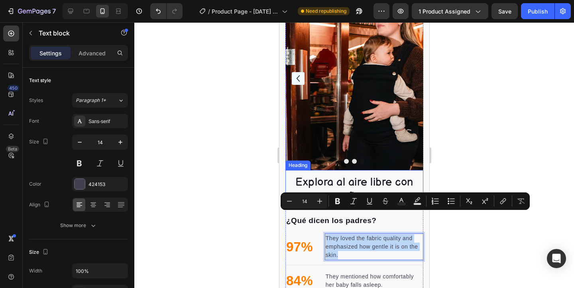
scroll to position [950, 0]
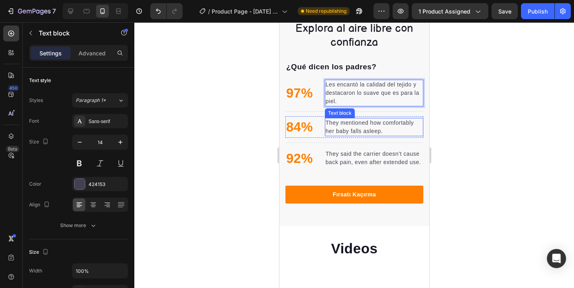
click at [341, 124] on p "They mentioned how comfortably her baby falls asleep." at bounding box center [373, 127] width 97 height 17
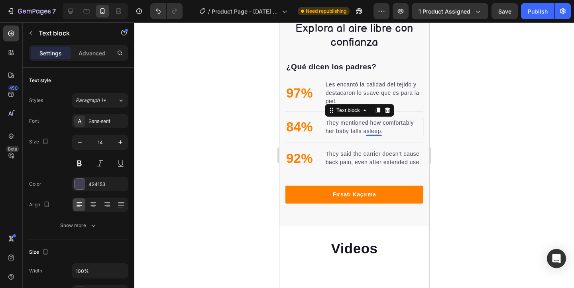
click at [341, 124] on p "They mentioned how comfortably her baby falls asleep." at bounding box center [373, 127] width 97 height 17
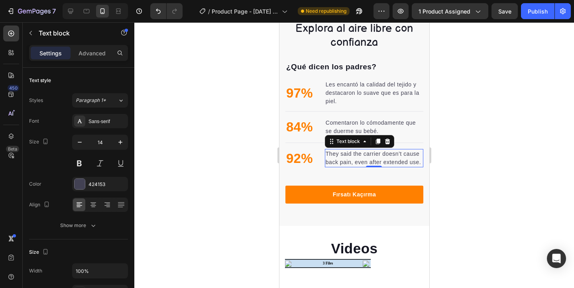
click at [339, 155] on p "They said the carrier doesn’t cause back pain, even after extended use." at bounding box center [373, 158] width 97 height 17
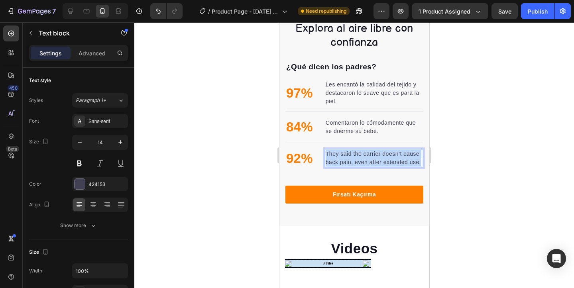
click at [339, 155] on p "They said the carrier doesn’t cause back pain, even after extended use." at bounding box center [373, 158] width 97 height 17
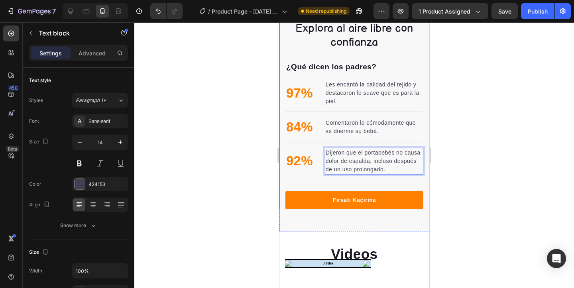
click at [250, 160] on div at bounding box center [354, 155] width 440 height 266
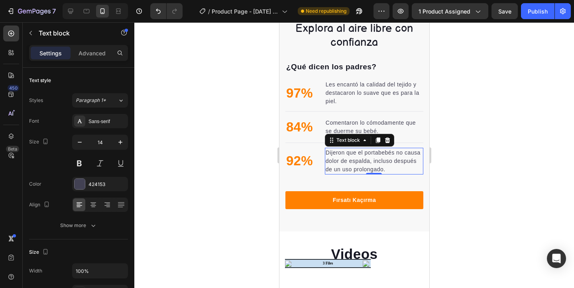
click at [356, 162] on p "Dijeron que el portabebés no causa dolor de espalda, incluso después de un uso …" at bounding box center [373, 161] width 97 height 25
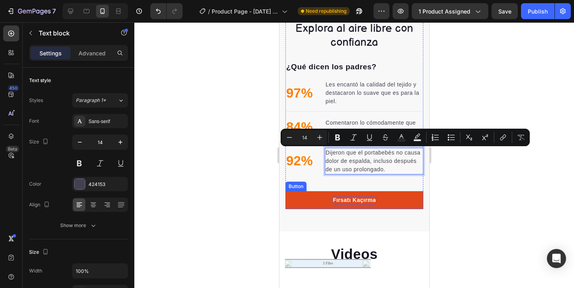
click at [358, 201] on p "Fırsatı Kaçırma" at bounding box center [354, 200] width 43 height 8
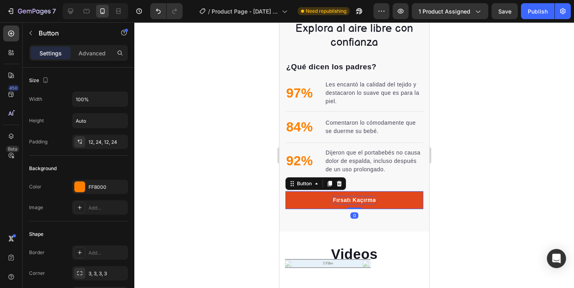
click at [358, 201] on p "Fırsatı Kaçırma" at bounding box center [354, 200] width 43 height 8
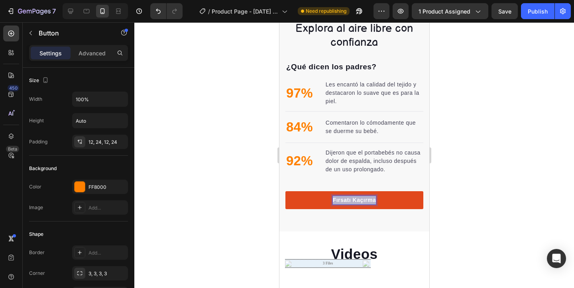
click at [358, 201] on p "Fırsatı Kaçırma" at bounding box center [354, 200] width 43 height 8
click at [451, 160] on div at bounding box center [354, 155] width 440 height 266
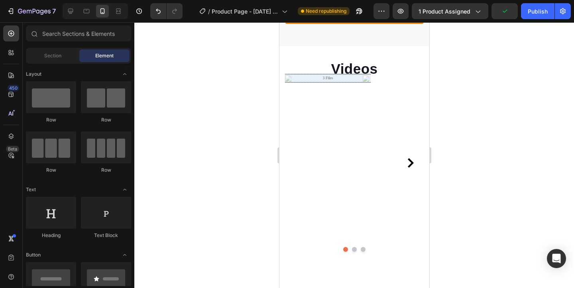
scroll to position [1115, 0]
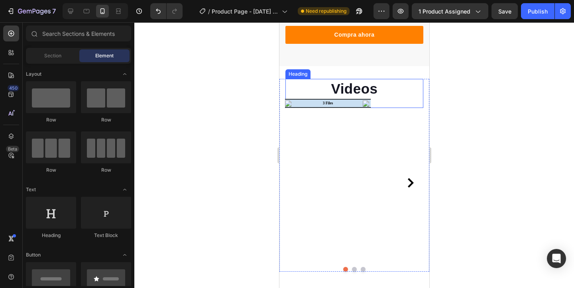
click at [333, 137] on video at bounding box center [327, 183] width 84 height 150
